Goal: Task Accomplishment & Management: Manage account settings

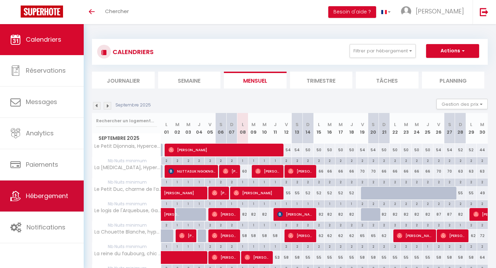
click at [34, 195] on span "Hébergement" at bounding box center [47, 196] width 42 height 9
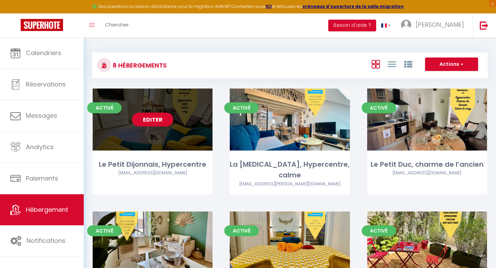
click at [160, 122] on link "Editer" at bounding box center [152, 120] width 41 height 14
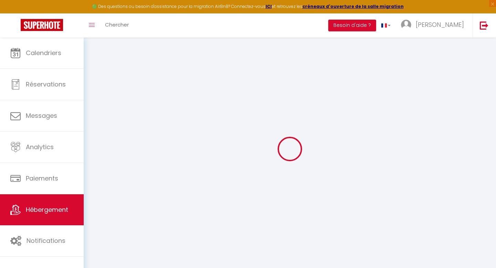
select select "16:00"
select select
select select "10:00"
select select "15"
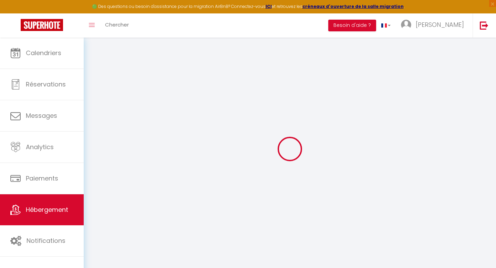
select select "20:00"
select select
checkbox input "false"
checkbox input "true"
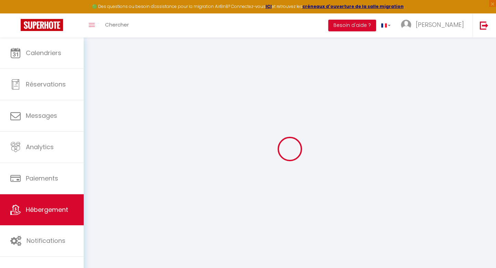
checkbox input "false"
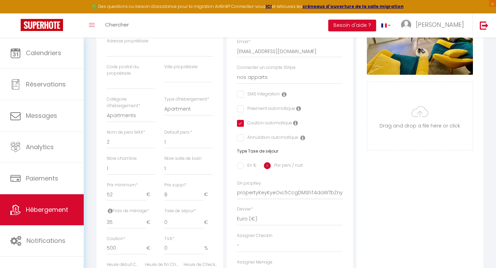
scroll to position [175, 0]
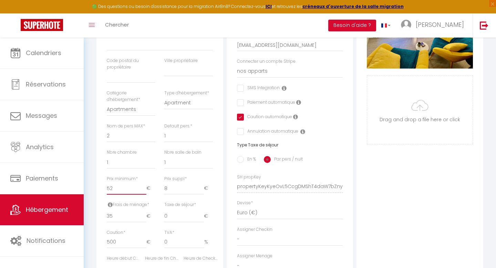
type input "53"
select select
checkbox input "false"
checkbox input "true"
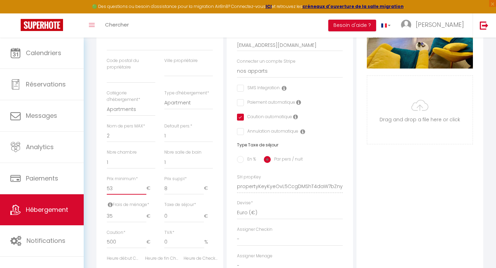
checkbox input "false"
type input "53"
click at [142, 188] on input "53" at bounding box center [127, 188] width 40 height 12
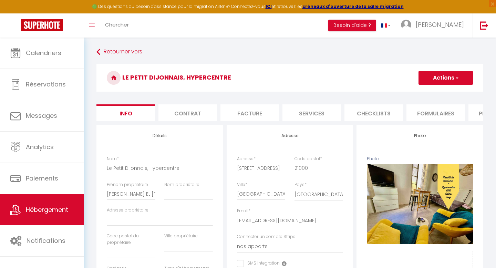
click at [434, 78] on button "Actions" at bounding box center [446, 78] width 54 height 14
click at [419, 94] on input "Enregistrer" at bounding box center [419, 93] width 26 height 7
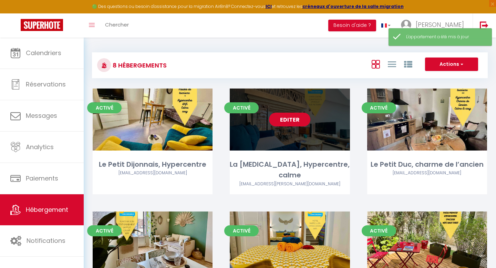
click at [288, 123] on link "Editer" at bounding box center [289, 120] width 41 height 14
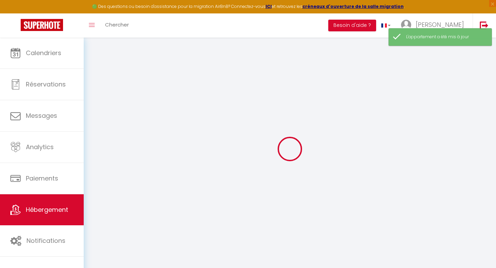
select select
checkbox input "false"
checkbox input "true"
checkbox input "false"
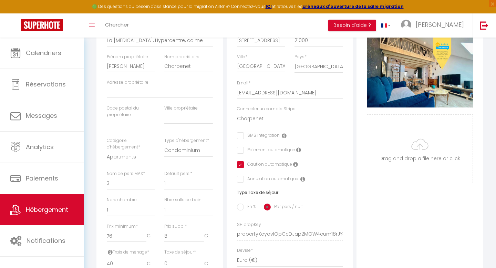
scroll to position [129, 0]
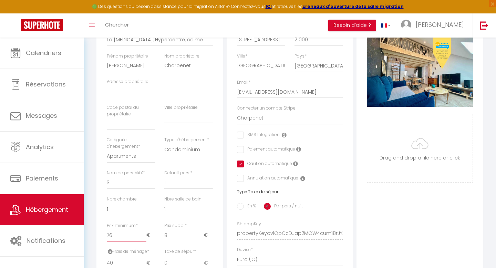
type input "75"
select select
checkbox input "false"
checkbox input "true"
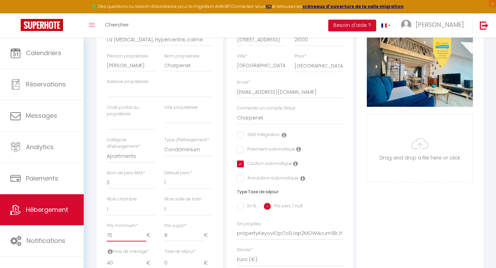
checkbox input "false"
type input "75"
click at [143, 236] on input "75" at bounding box center [127, 235] width 40 height 12
select select
checkbox input "false"
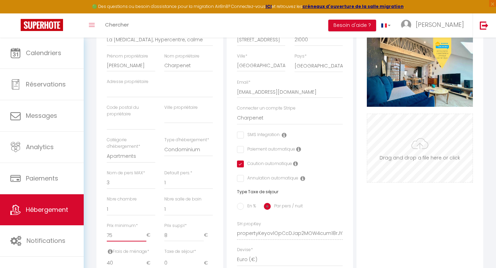
checkbox input "false"
checkbox input "true"
checkbox input "false"
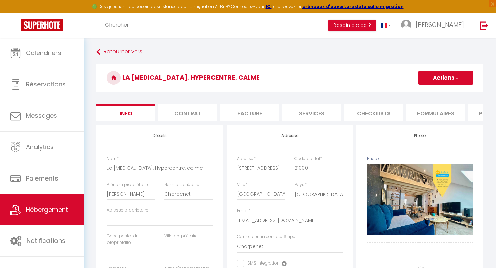
click at [451, 81] on button "Actions" at bounding box center [446, 78] width 54 height 14
click at [421, 95] on input "Enregistrer" at bounding box center [419, 93] width 26 height 7
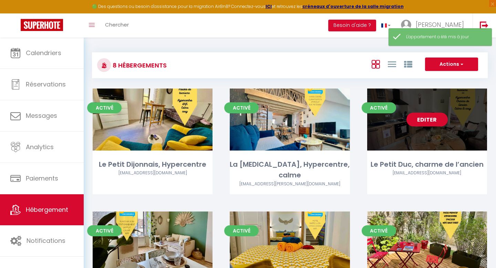
click at [424, 122] on link "Editer" at bounding box center [427, 120] width 41 height 14
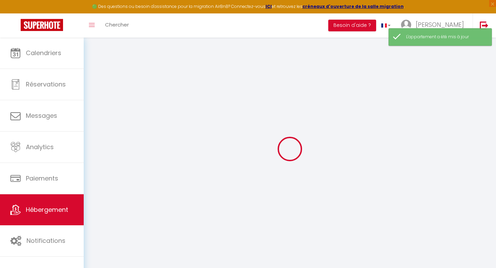
select select
checkbox input "false"
checkbox input "true"
checkbox input "false"
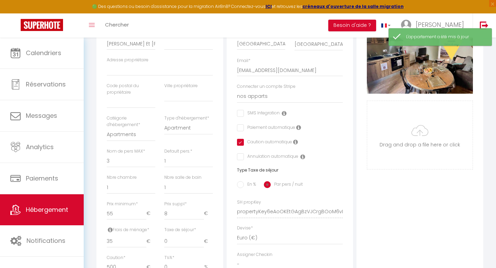
scroll to position [178, 0]
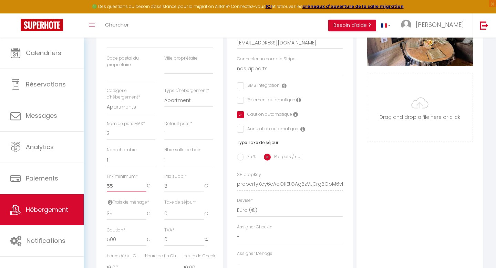
type input "54"
select select
checkbox input "false"
checkbox input "true"
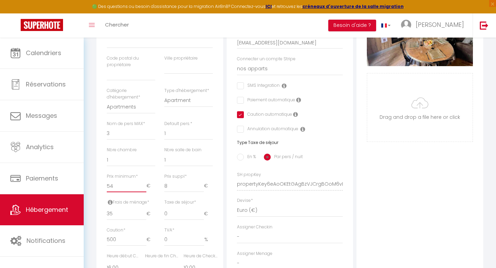
checkbox input "false"
type input "54"
click at [146, 188] on input "54" at bounding box center [127, 186] width 40 height 12
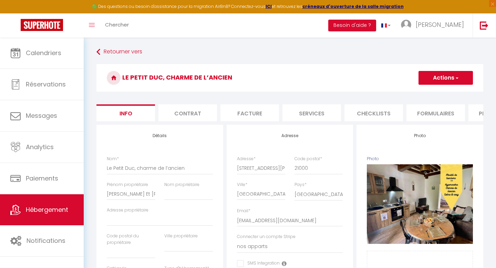
click at [423, 81] on button "Actions" at bounding box center [446, 78] width 54 height 14
select select
checkbox input "false"
checkbox input "true"
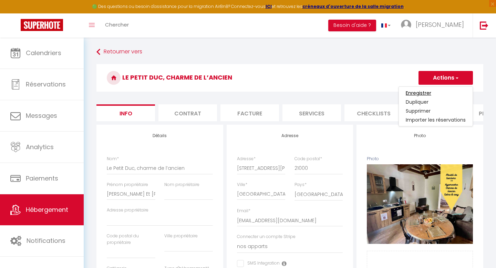
checkbox input "false"
click at [416, 93] on input "Enregistrer" at bounding box center [419, 93] width 26 height 7
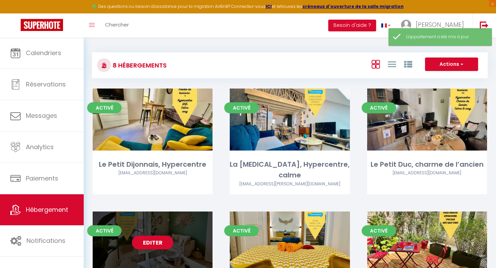
click at [163, 236] on link "Editer" at bounding box center [152, 243] width 41 height 14
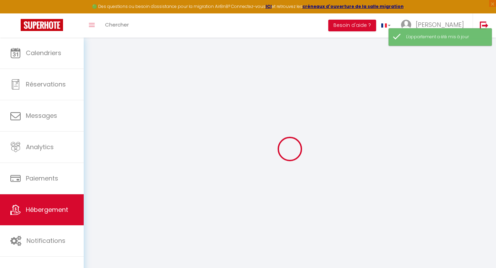
checkbox input "false"
checkbox input "true"
checkbox input "false"
select select "10:00"
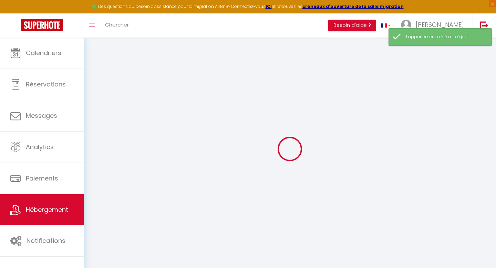
select select
select select "16:00"
select select "30"
select select "120"
select select "19:00"
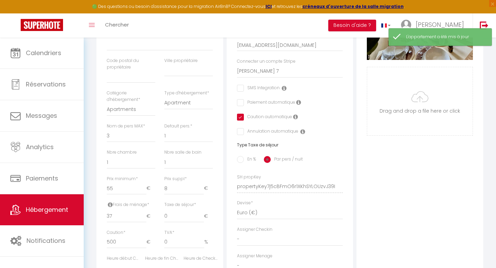
scroll to position [194, 0]
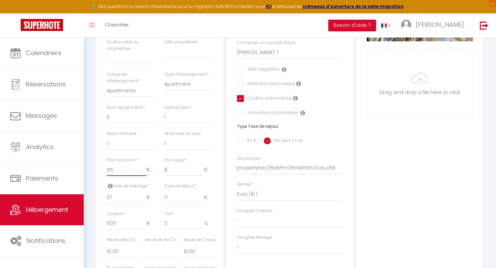
type input "56"
select select
checkbox input "false"
checkbox input "true"
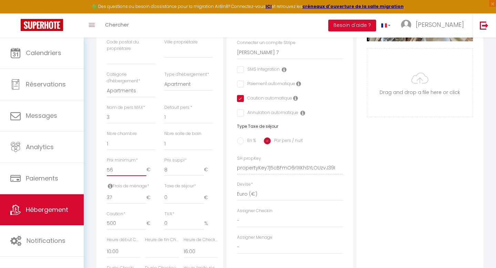
checkbox input "false"
type input "56"
click at [144, 169] on input "56" at bounding box center [127, 170] width 40 height 12
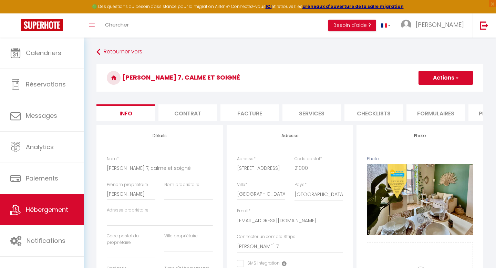
click at [440, 77] on button "Actions" at bounding box center [446, 78] width 54 height 14
click at [416, 94] on input "Enregistrer" at bounding box center [419, 93] width 26 height 7
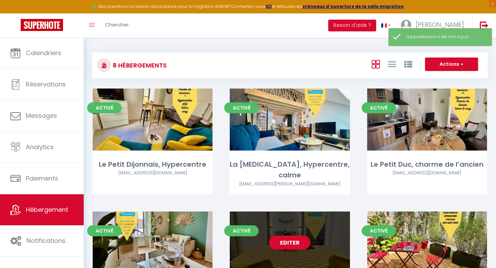
click at [298, 236] on link "Editer" at bounding box center [289, 243] width 41 height 14
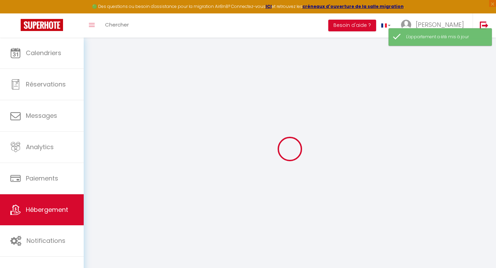
checkbox input "false"
checkbox input "true"
checkbox input "false"
select select "14:00"
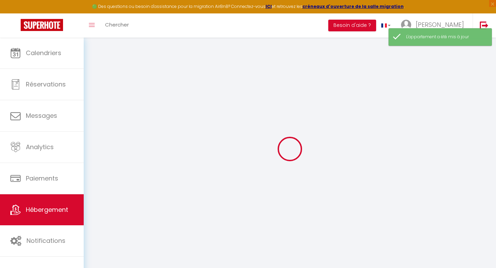
select select
select select "11:00"
select select "30"
select select "120"
select select "19:00"
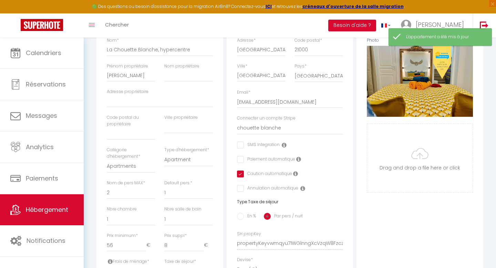
scroll to position [121, 0]
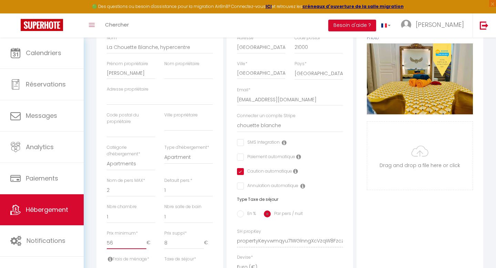
type input "57"
select select
checkbox input "false"
checkbox input "true"
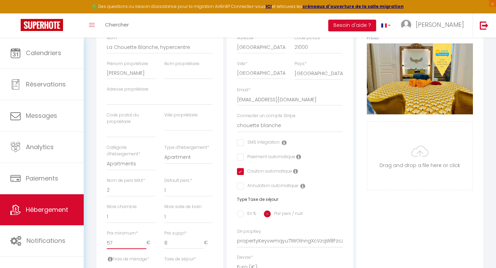
checkbox input "false"
type input "57"
click at [143, 241] on input "57" at bounding box center [127, 243] width 40 height 12
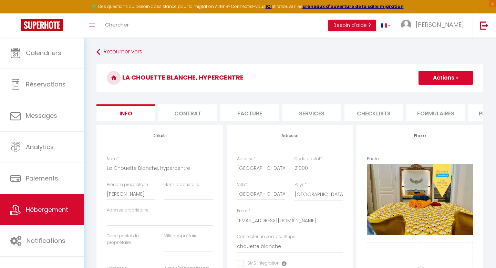
click at [430, 82] on button "Actions" at bounding box center [446, 78] width 54 height 14
click at [414, 94] on input "Enregistrer" at bounding box center [419, 93] width 26 height 7
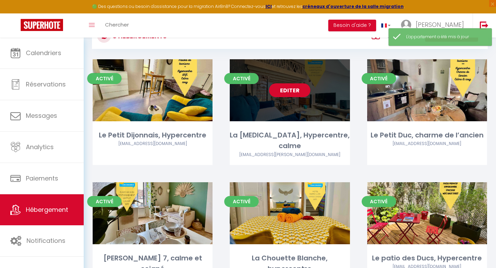
scroll to position [43, 0]
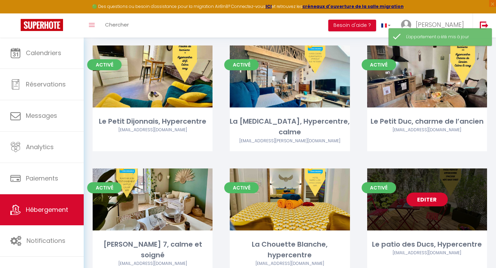
click at [414, 193] on link "Editer" at bounding box center [427, 200] width 41 height 14
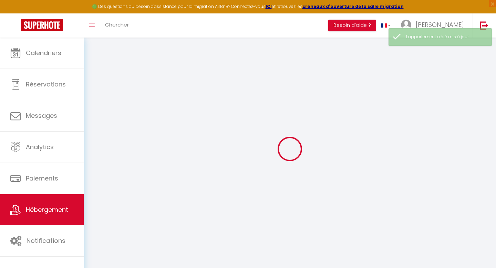
select select "16:00"
select select
select select "10:00"
select select "30"
select select "120"
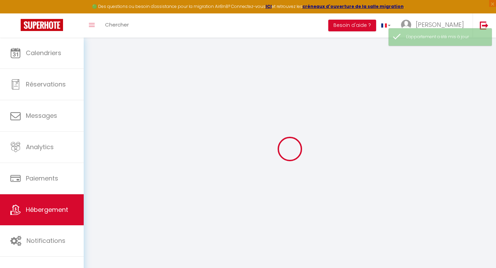
select select "21:00"
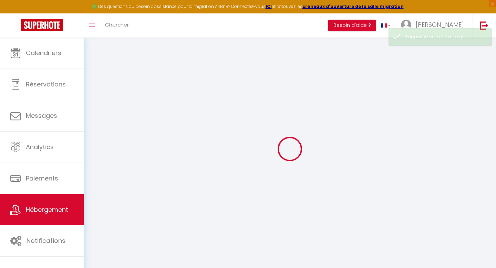
select select
checkbox input "false"
checkbox input "true"
checkbox input "false"
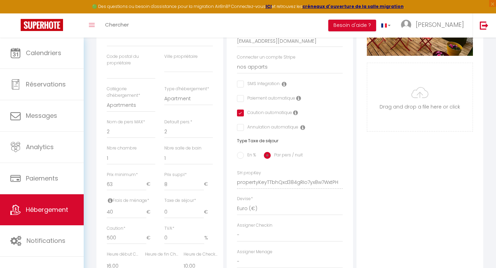
scroll to position [191, 0]
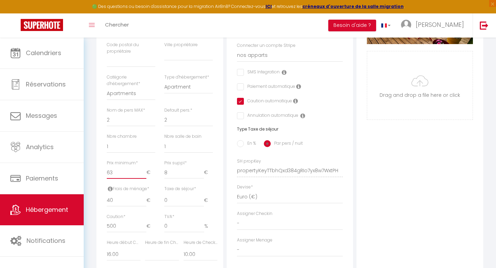
type input "62"
select select
checkbox input "false"
checkbox input "true"
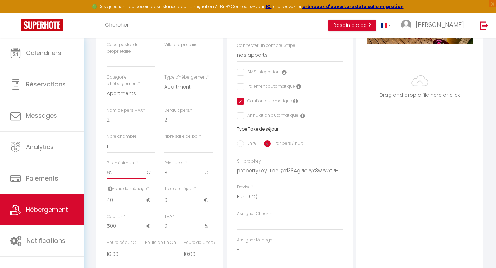
checkbox input "false"
type input "62"
click at [145, 174] on input "62" at bounding box center [127, 172] width 40 height 12
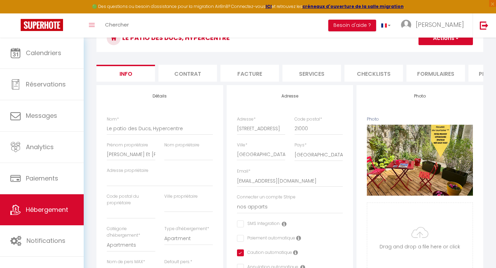
scroll to position [0, 0]
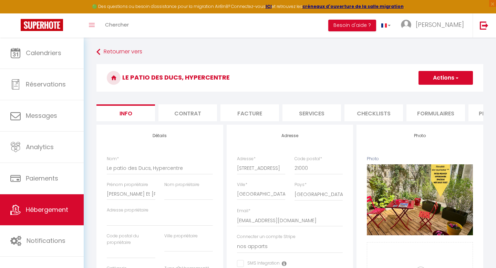
click at [440, 77] on button "Actions" at bounding box center [446, 78] width 54 height 14
click at [417, 93] on input "Enregistrer" at bounding box center [419, 93] width 26 height 7
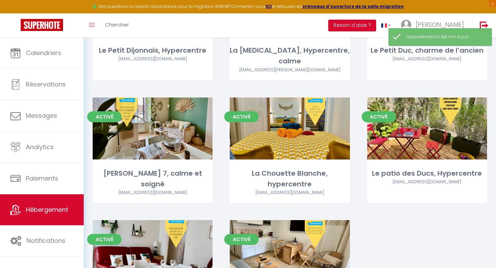
scroll to position [165, 0]
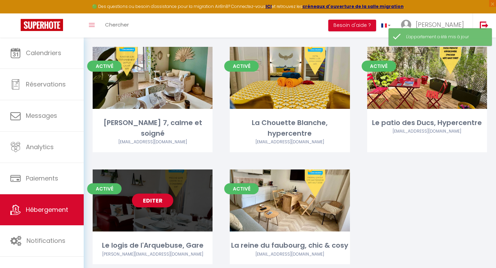
click at [136, 194] on link "Editer" at bounding box center [152, 201] width 41 height 14
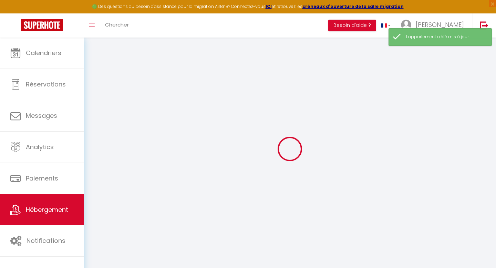
checkbox input "false"
checkbox input "true"
checkbox input "false"
select select "14:00"
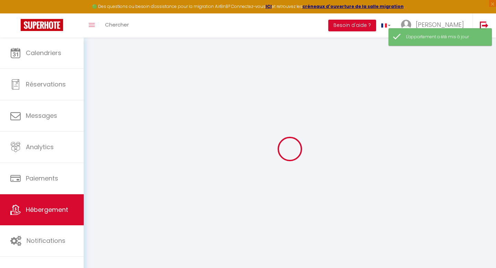
select select
select select "11:00"
select select "30"
select select "120"
select select "19:00"
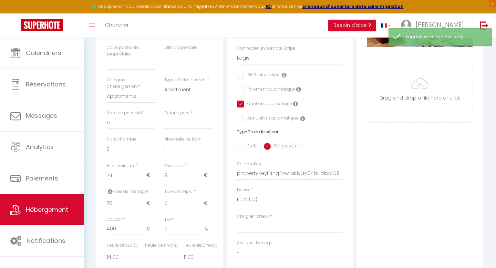
scroll to position [205, 0]
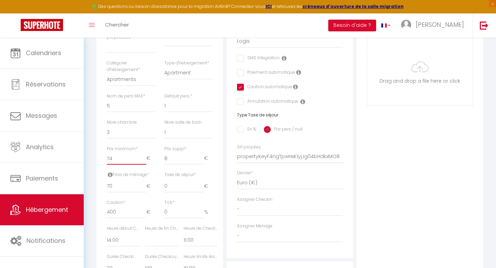
type input "75"
select select
checkbox input "false"
checkbox input "true"
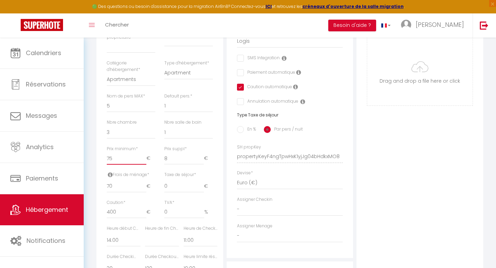
checkbox input "false"
type input "75"
click at [142, 157] on input "75" at bounding box center [127, 158] width 40 height 12
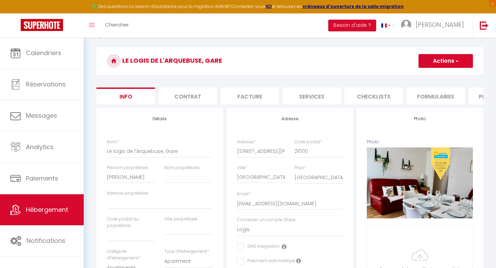
scroll to position [0, 0]
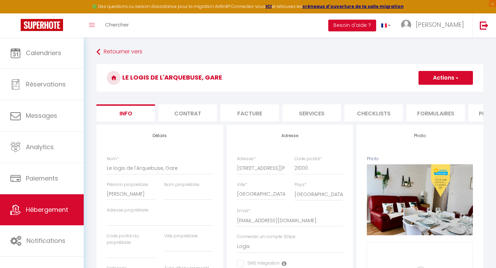
click at [455, 80] on span "button" at bounding box center [457, 77] width 4 height 7
click at [415, 93] on input "Enregistrer" at bounding box center [419, 93] width 26 height 7
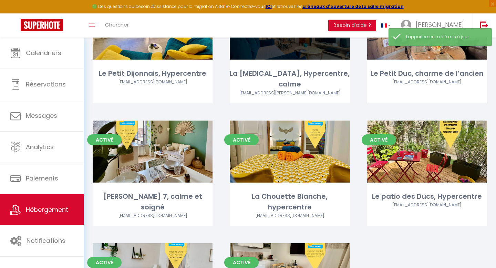
scroll to position [165, 0]
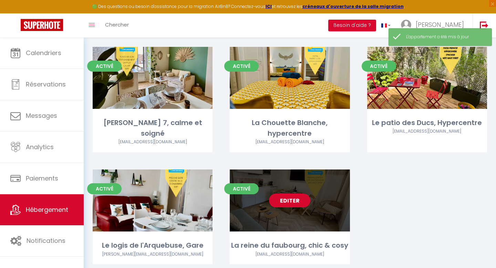
click at [281, 194] on link "Editer" at bounding box center [289, 201] width 41 height 14
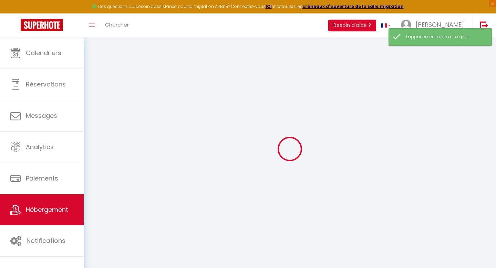
checkbox input "false"
checkbox input "true"
checkbox input "false"
select select "16:00"
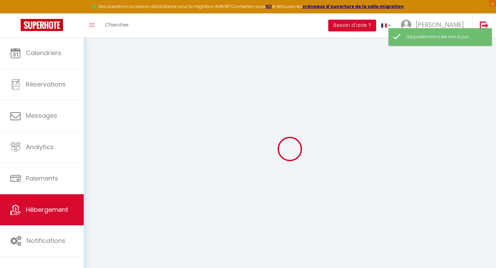
select select
select select "10:00"
select select "30"
select select "120"
select select "19:00"
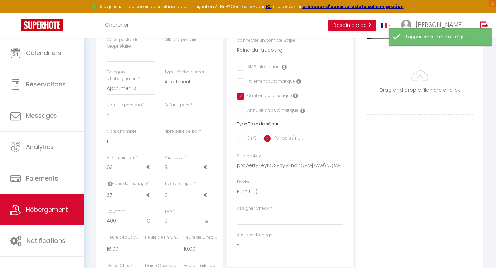
scroll to position [253, 0]
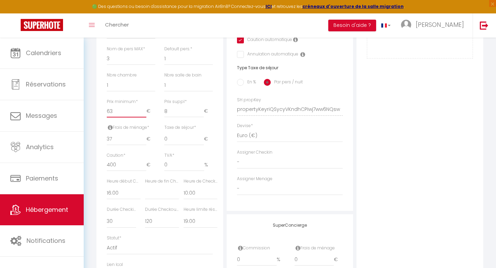
type input "62"
select select
checkbox input "false"
checkbox input "true"
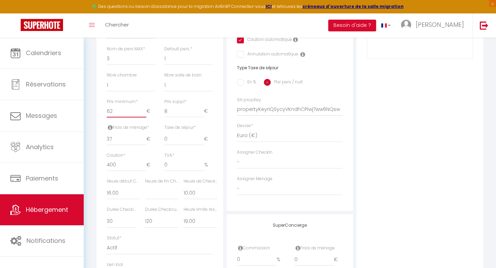
checkbox input "false"
type input "62"
click at [142, 114] on input "62" at bounding box center [127, 111] width 40 height 12
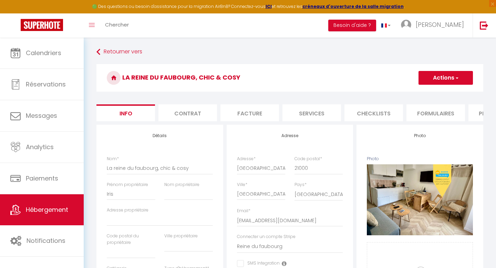
click at [428, 76] on button "Actions" at bounding box center [446, 78] width 54 height 14
click at [417, 92] on input "Enregistrer" at bounding box center [419, 93] width 26 height 7
